Goal: Task Accomplishment & Management: Manage account settings

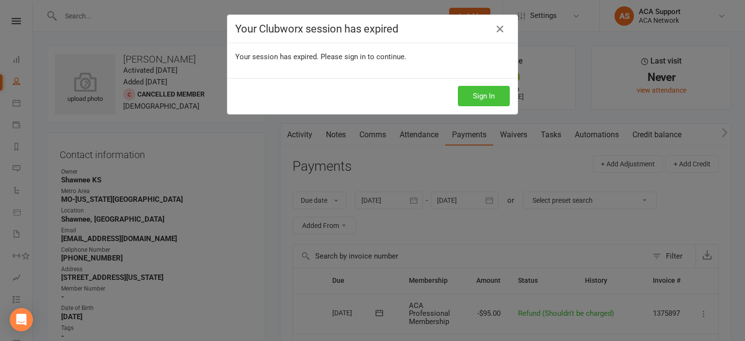
click at [468, 96] on button "Sign In" at bounding box center [484, 96] width 52 height 20
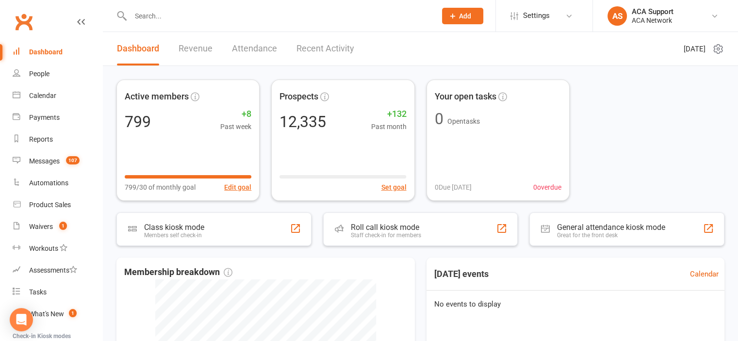
click at [171, 19] on input "text" at bounding box center [279, 16] width 302 height 14
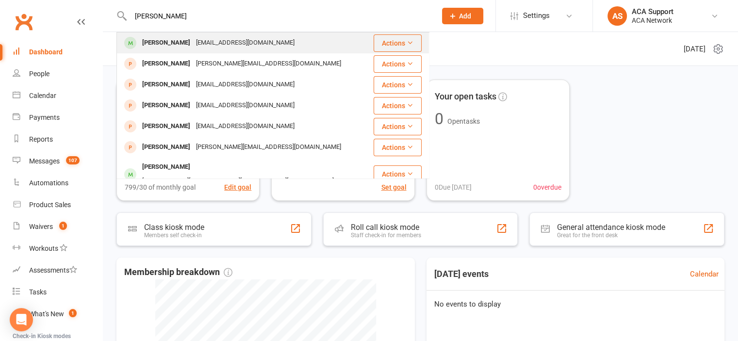
type input "[PERSON_NAME]"
click at [193, 40] on div "[EMAIL_ADDRESS][DOMAIN_NAME]" at bounding box center [245, 43] width 104 height 14
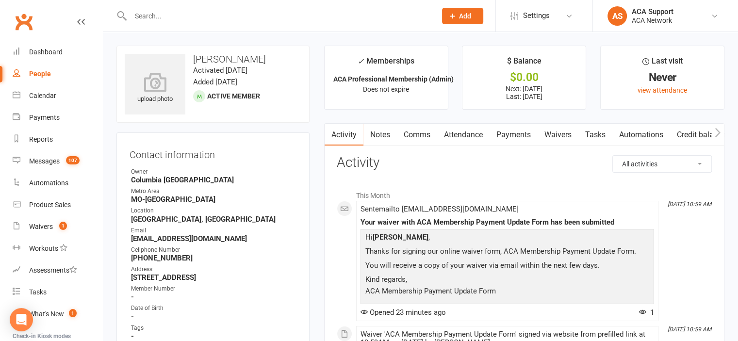
click at [512, 132] on link "Payments" at bounding box center [514, 135] width 48 height 22
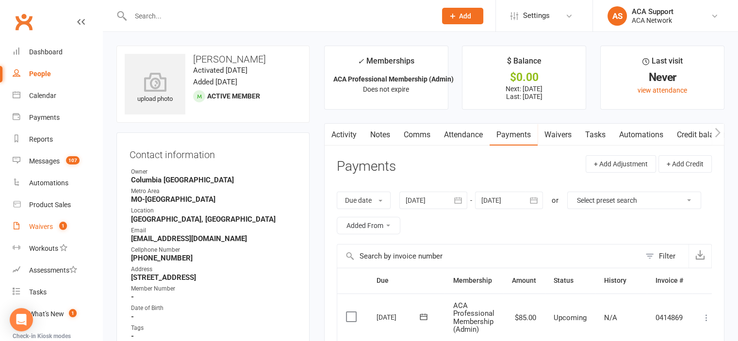
click at [38, 226] on div "Waivers" at bounding box center [41, 227] width 24 height 8
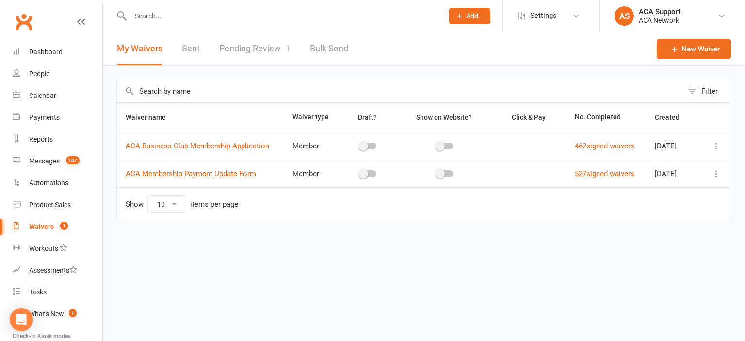
click at [254, 47] on link "Pending Review 1" at bounding box center [254, 48] width 71 height 33
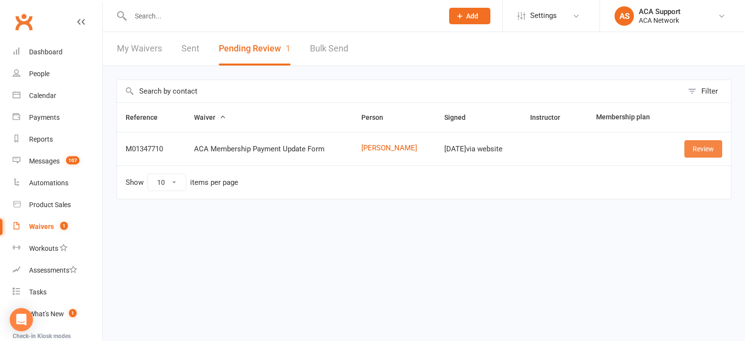
click at [705, 148] on link "Review" at bounding box center [704, 148] width 38 height 17
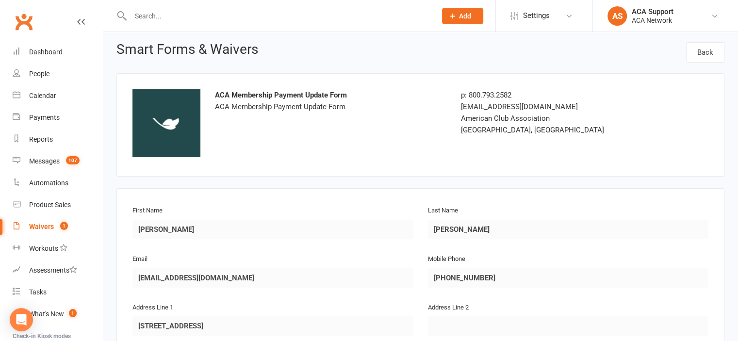
scroll to position [528, 0]
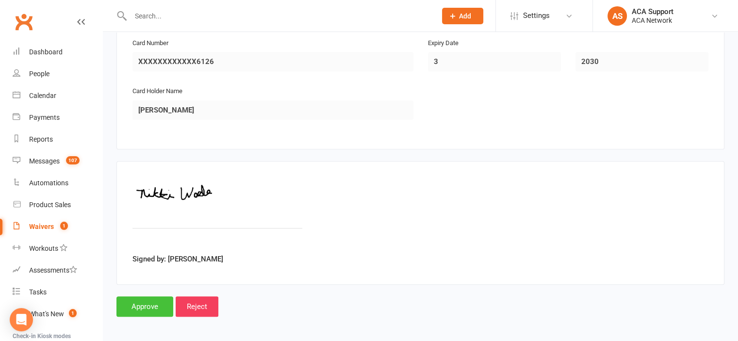
click at [137, 300] on input "Approve" at bounding box center [144, 307] width 57 height 20
